Goal: Navigation & Orientation: Find specific page/section

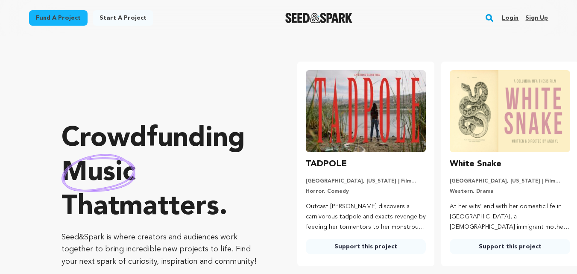
click at [512, 16] on link "Login" at bounding box center [510, 18] width 17 height 14
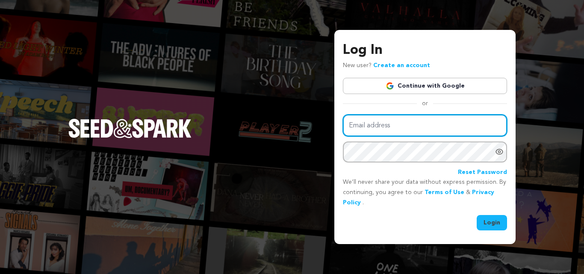
click at [379, 128] on input "Email address" at bounding box center [425, 125] width 164 height 22
type input "ramieart@yahoo.com"
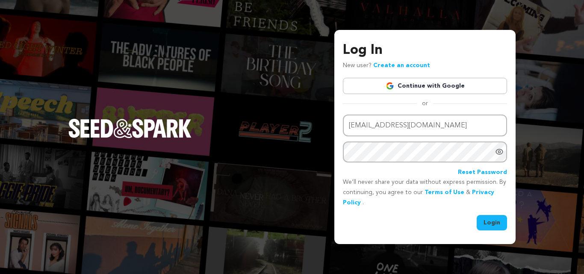
click at [501, 151] on icon "Show password as plain text. Warning: this will display your password on the sc…" at bounding box center [499, 151] width 9 height 9
click at [491, 222] on button "Login" at bounding box center [491, 222] width 30 height 15
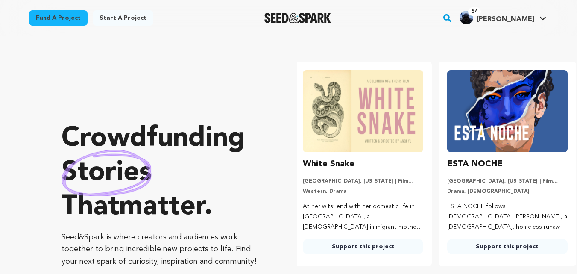
scroll to position [0, 151]
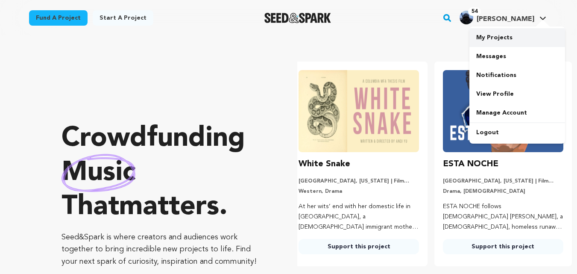
click at [491, 36] on link "My Projects" at bounding box center [517, 37] width 96 height 19
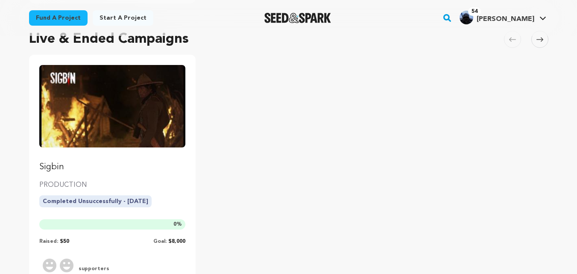
scroll to position [342, 0]
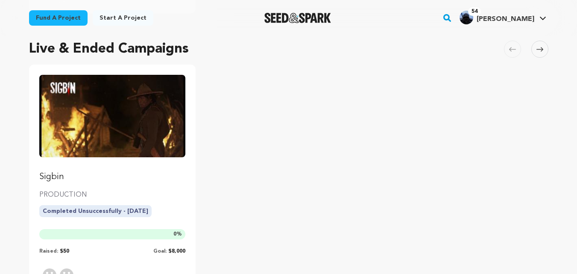
click at [53, 176] on p "Sigbin" at bounding box center [112, 177] width 147 height 12
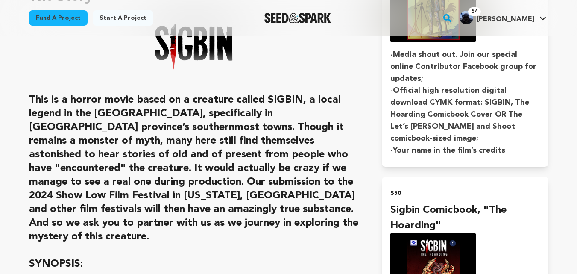
scroll to position [641, 0]
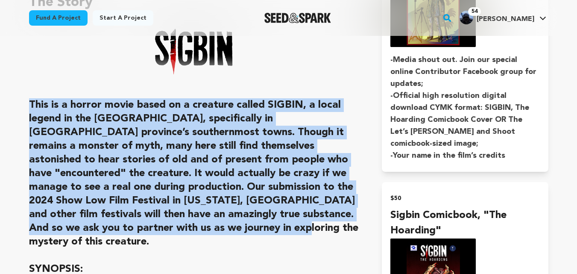
drag, startPoint x: 31, startPoint y: 103, endPoint x: 162, endPoint y: 229, distance: 181.3
click at [162, 229] on h2 "This is a horror movie based on a creature called SIGBIN, a local legend in the…" at bounding box center [195, 173] width 333 height 150
copy h2 "This is a horror movie based on a creature called SIGBIN, a local legend in the…"
